Goal: Transaction & Acquisition: Purchase product/service

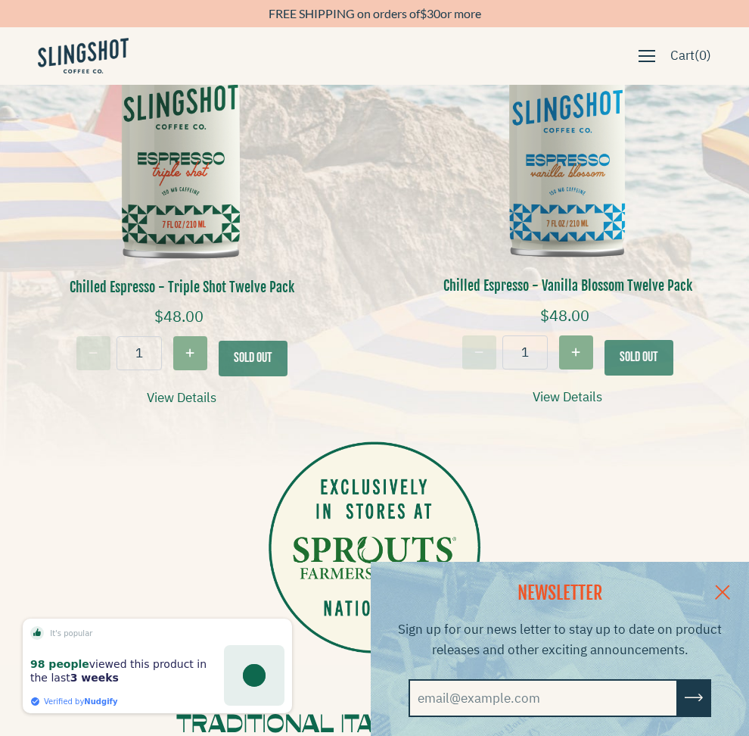
scroll to position [423, 0]
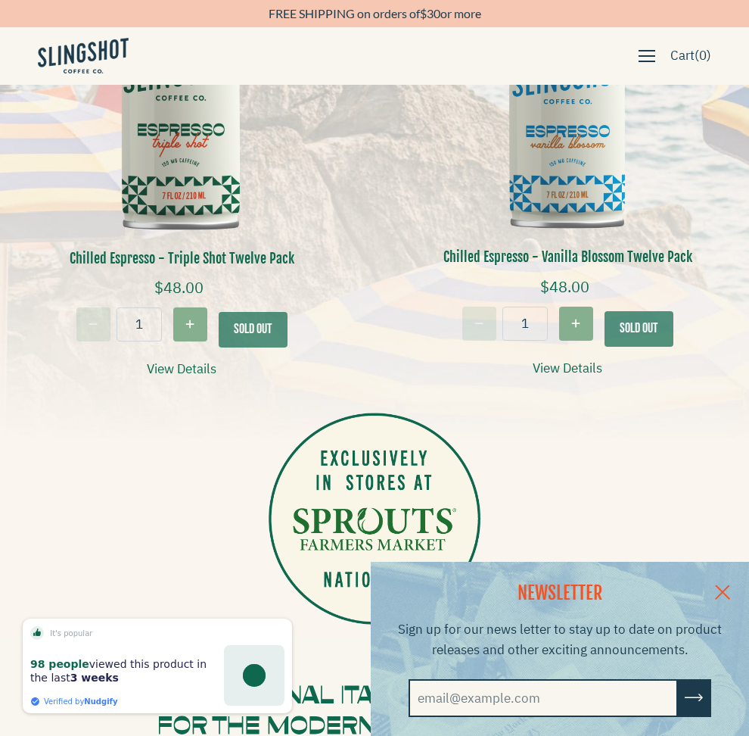
click at [738, 586] on link at bounding box center [722, 591] width 53 height 58
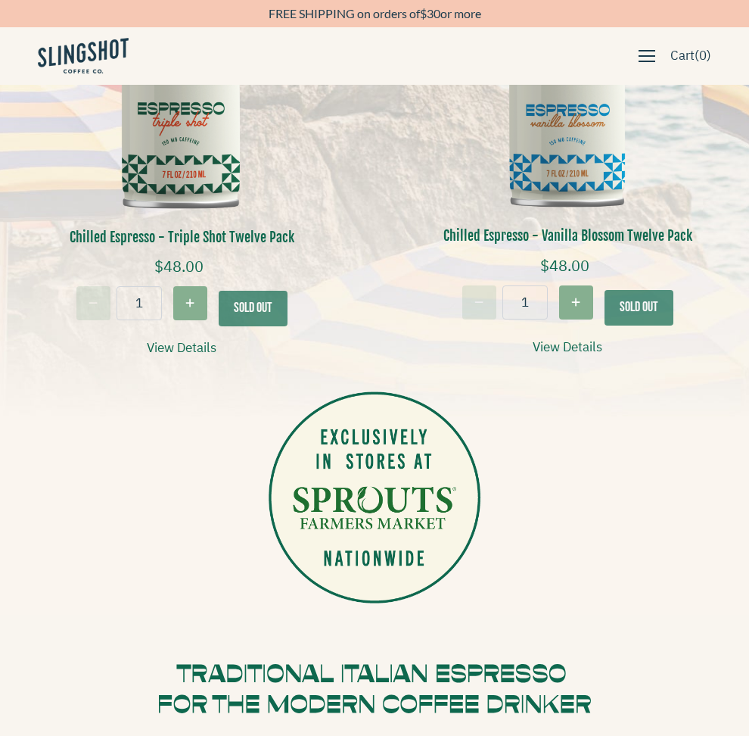
scroll to position [442, 0]
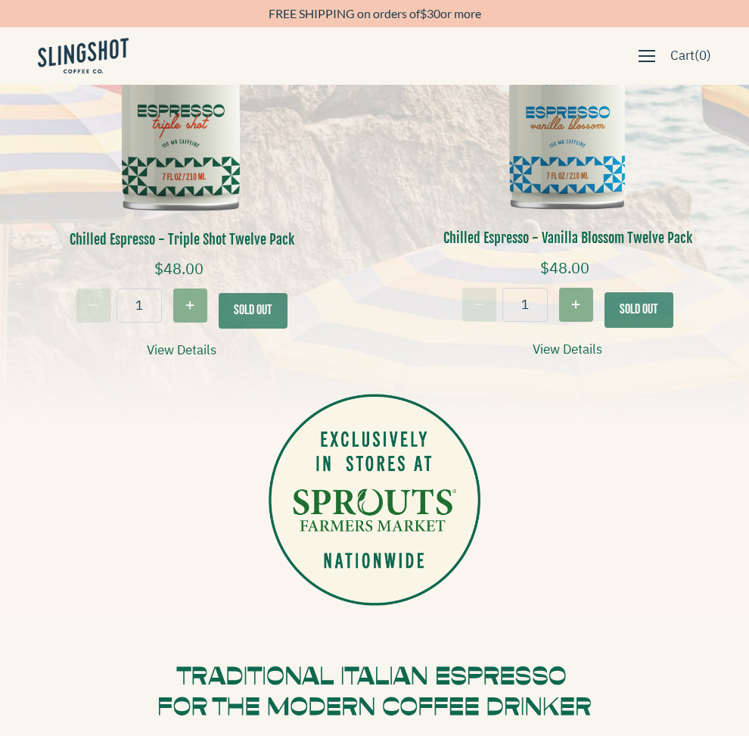
click at [618, 307] on div "− 1 + Sold out" at bounding box center [567, 308] width 363 height 40
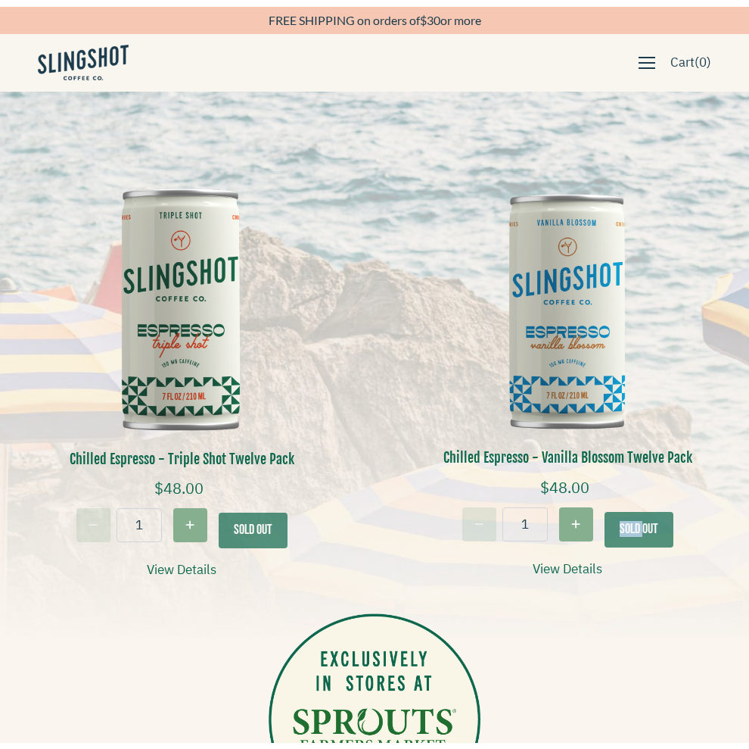
scroll to position [0, 0]
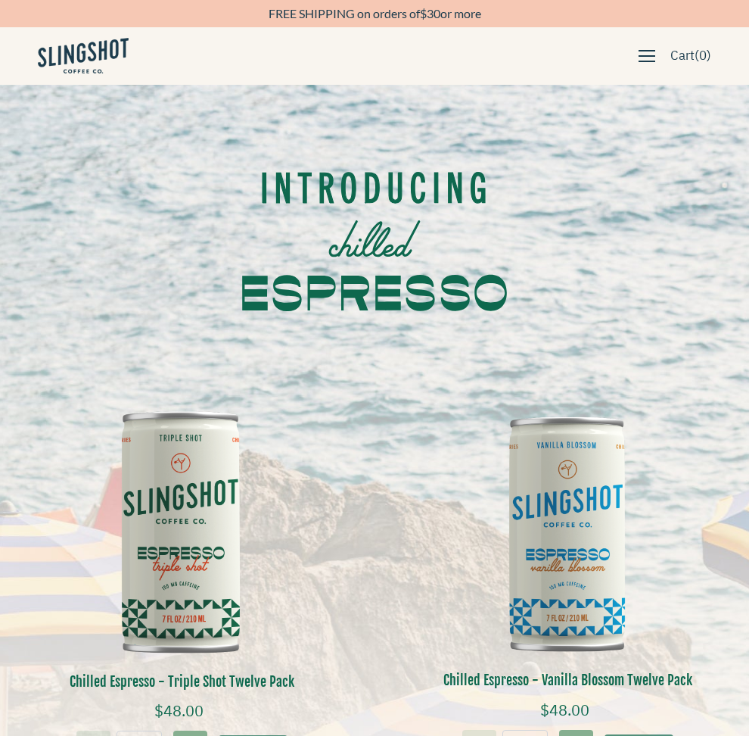
click at [649, 54] on span "button" at bounding box center [647, 56] width 17 height 17
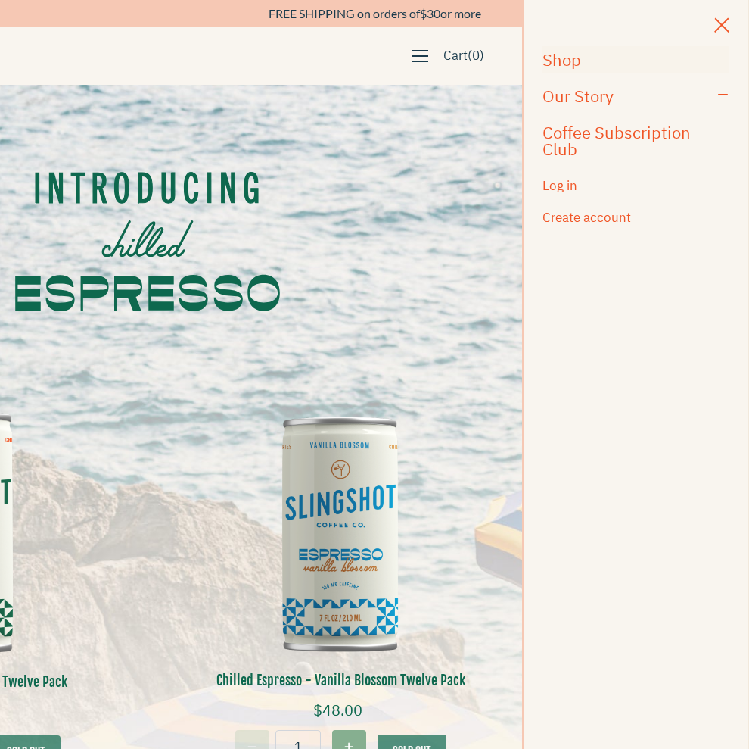
click at [569, 54] on h3 "Shop" at bounding box center [627, 59] width 168 height 17
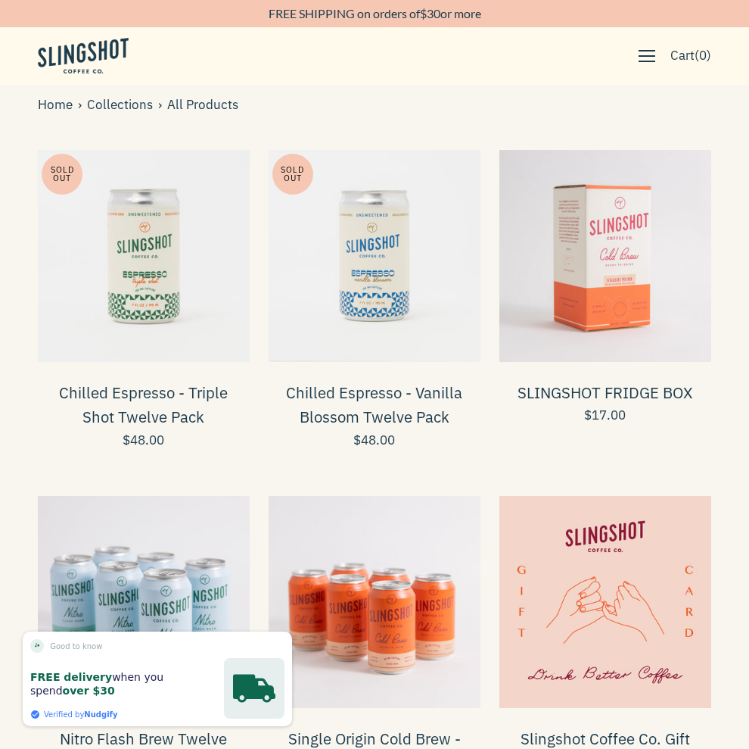
scroll to position [439, 0]
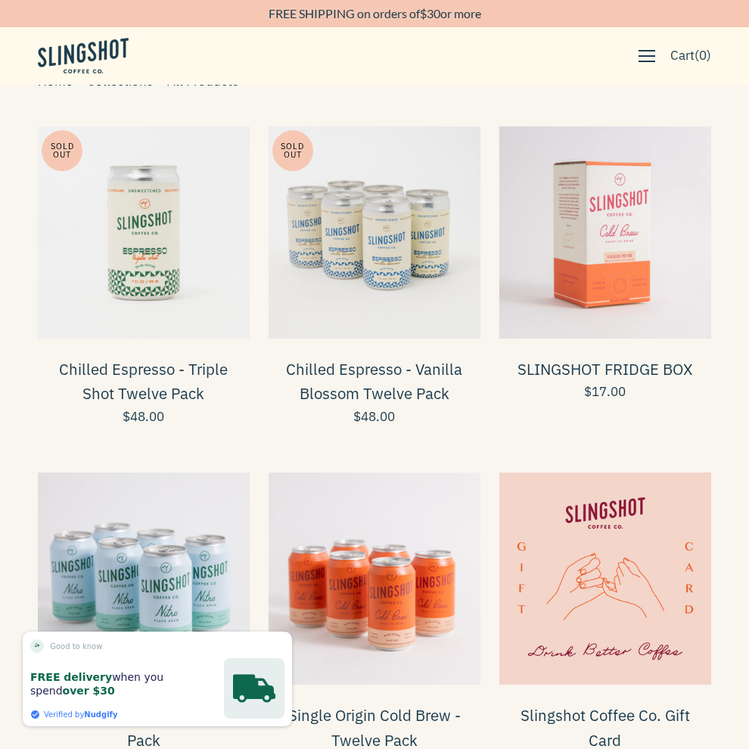
click at [379, 290] on span at bounding box center [375, 232] width 212 height 212
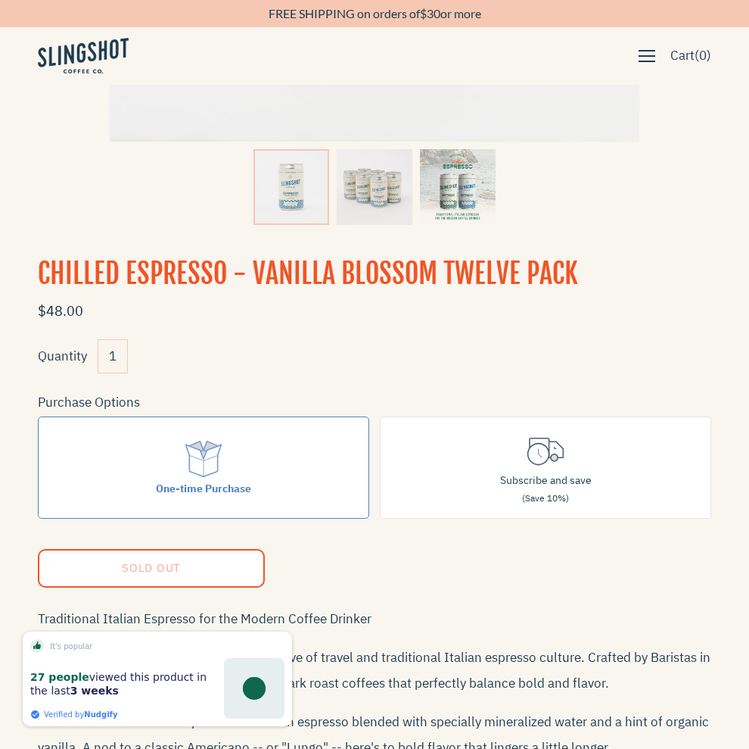
scroll to position [552, 0]
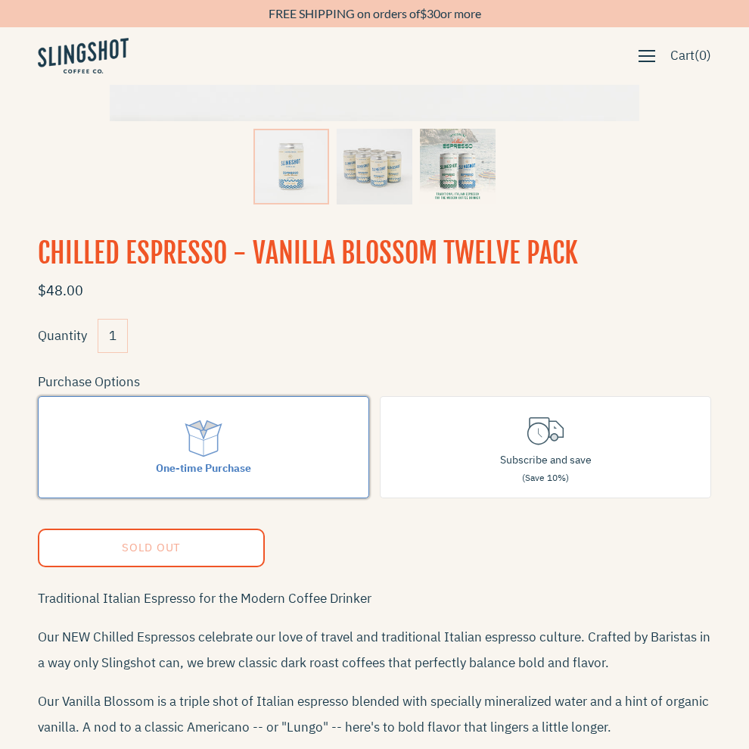
click at [189, 460] on div "One-time Purchase" at bounding box center [203, 468] width 95 height 17
click at [0, 0] on input "One-time Purchase" at bounding box center [0, 0] width 0 height 0
